Goal: Find specific page/section: Find specific page/section

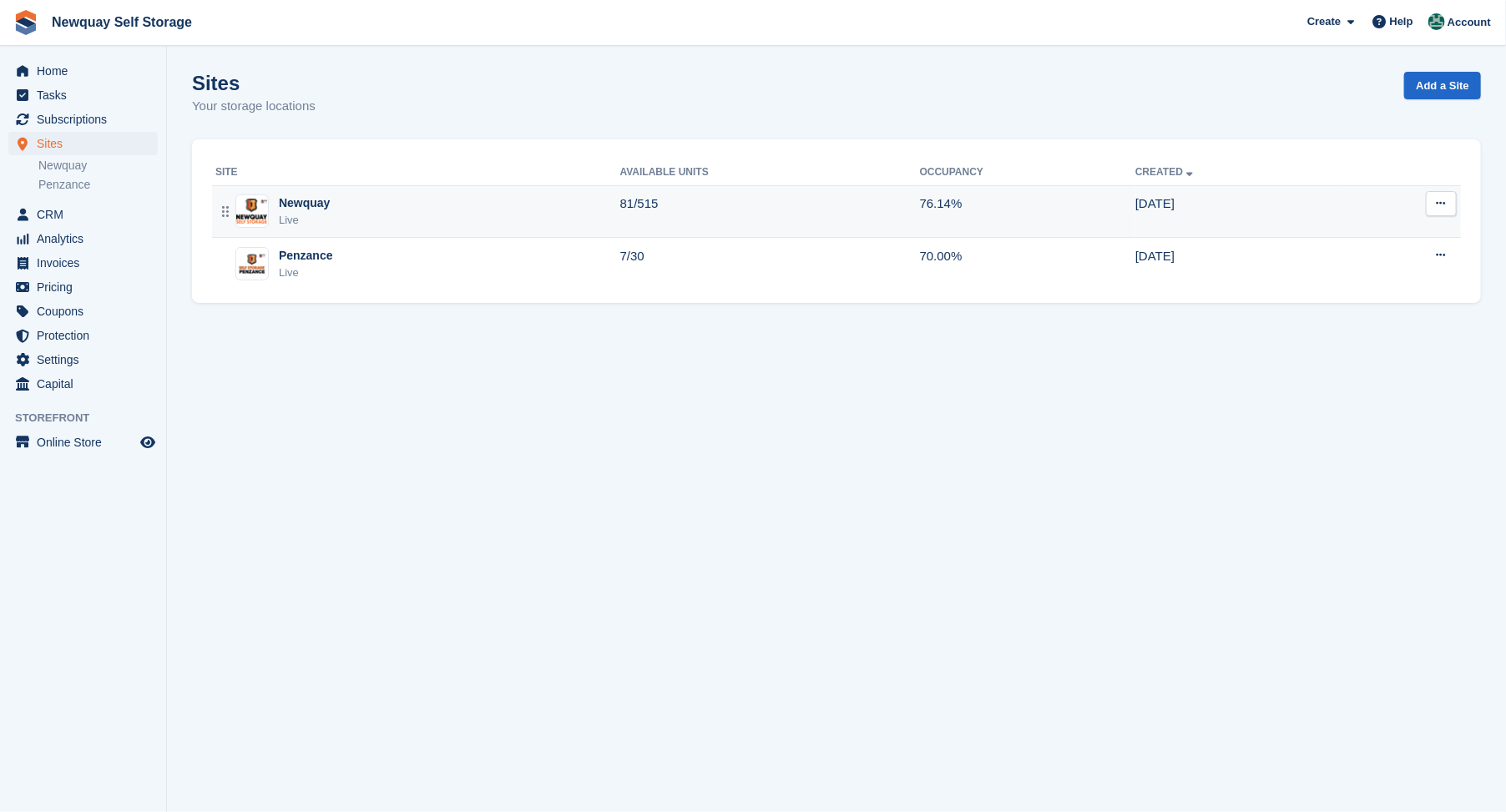
click at [246, 204] on img at bounding box center [252, 211] width 32 height 25
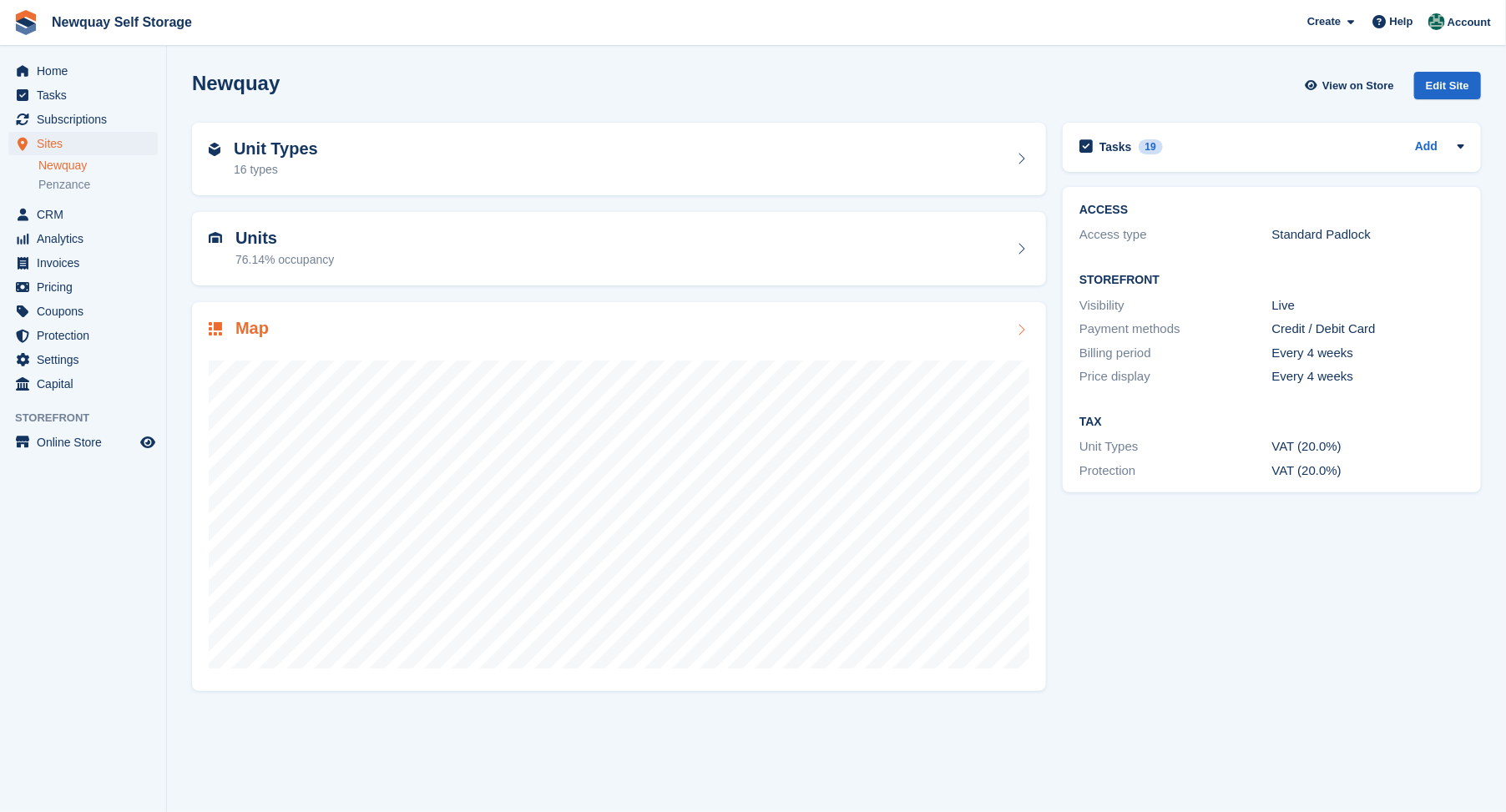
click at [244, 325] on h2 "Map" at bounding box center [251, 328] width 33 height 19
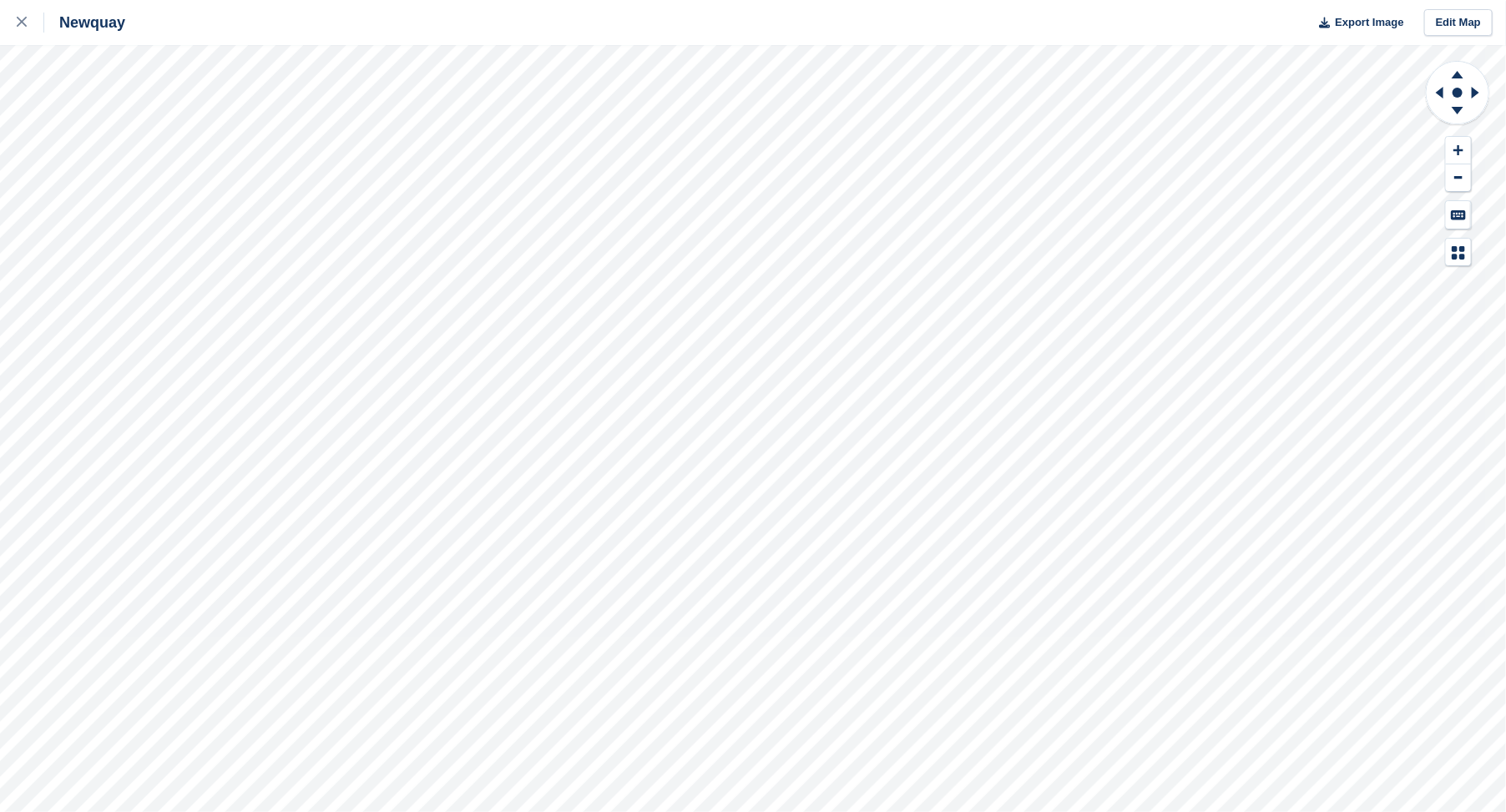
click at [869, 23] on div "Newquay Export Image Edit Map" at bounding box center [753, 406] width 1506 height 812
